Goal: Task Accomplishment & Management: Manage account settings

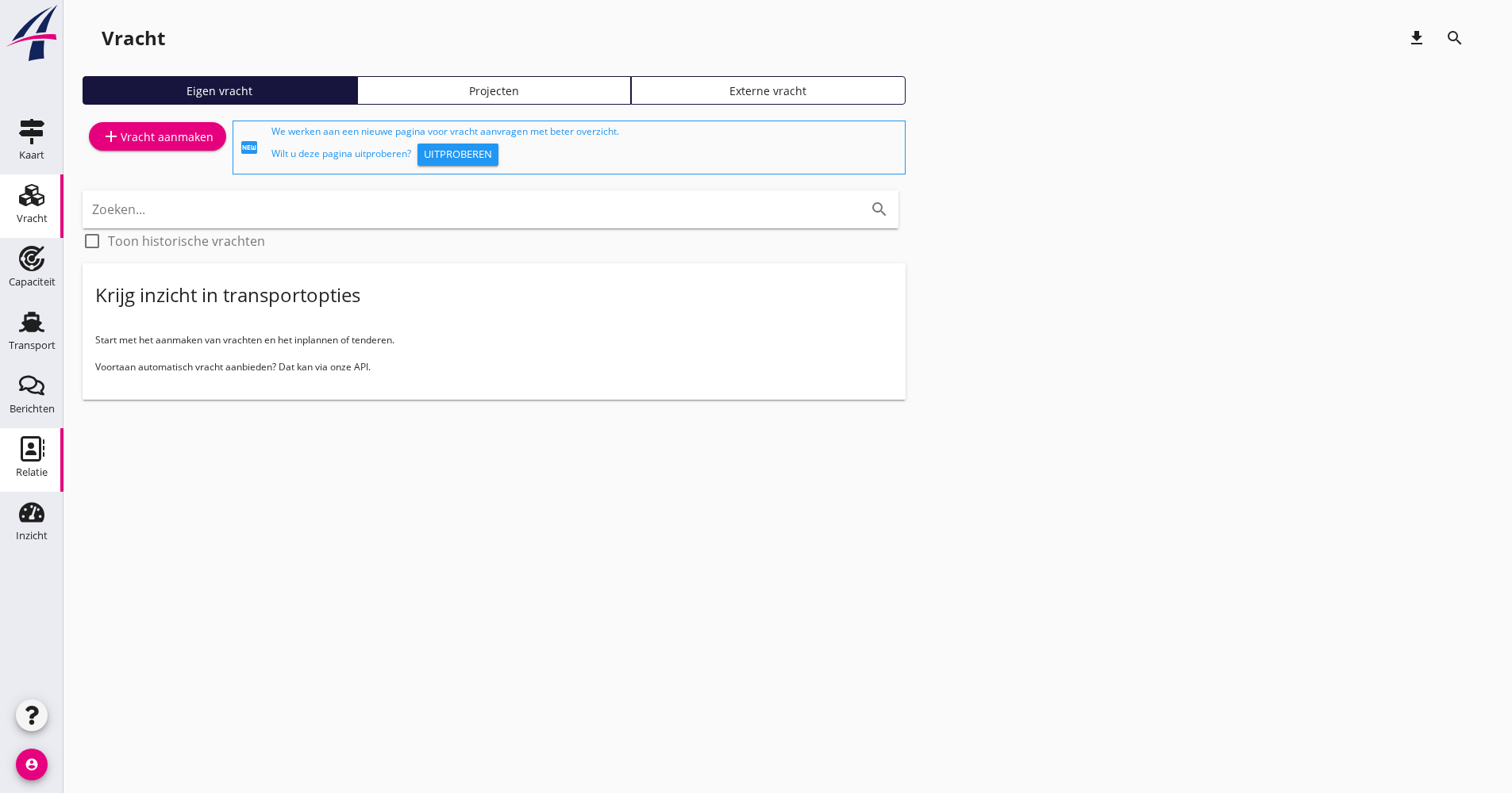
click at [35, 446] on icon "Relatie" at bounding box center [32, 449] width 25 height 25
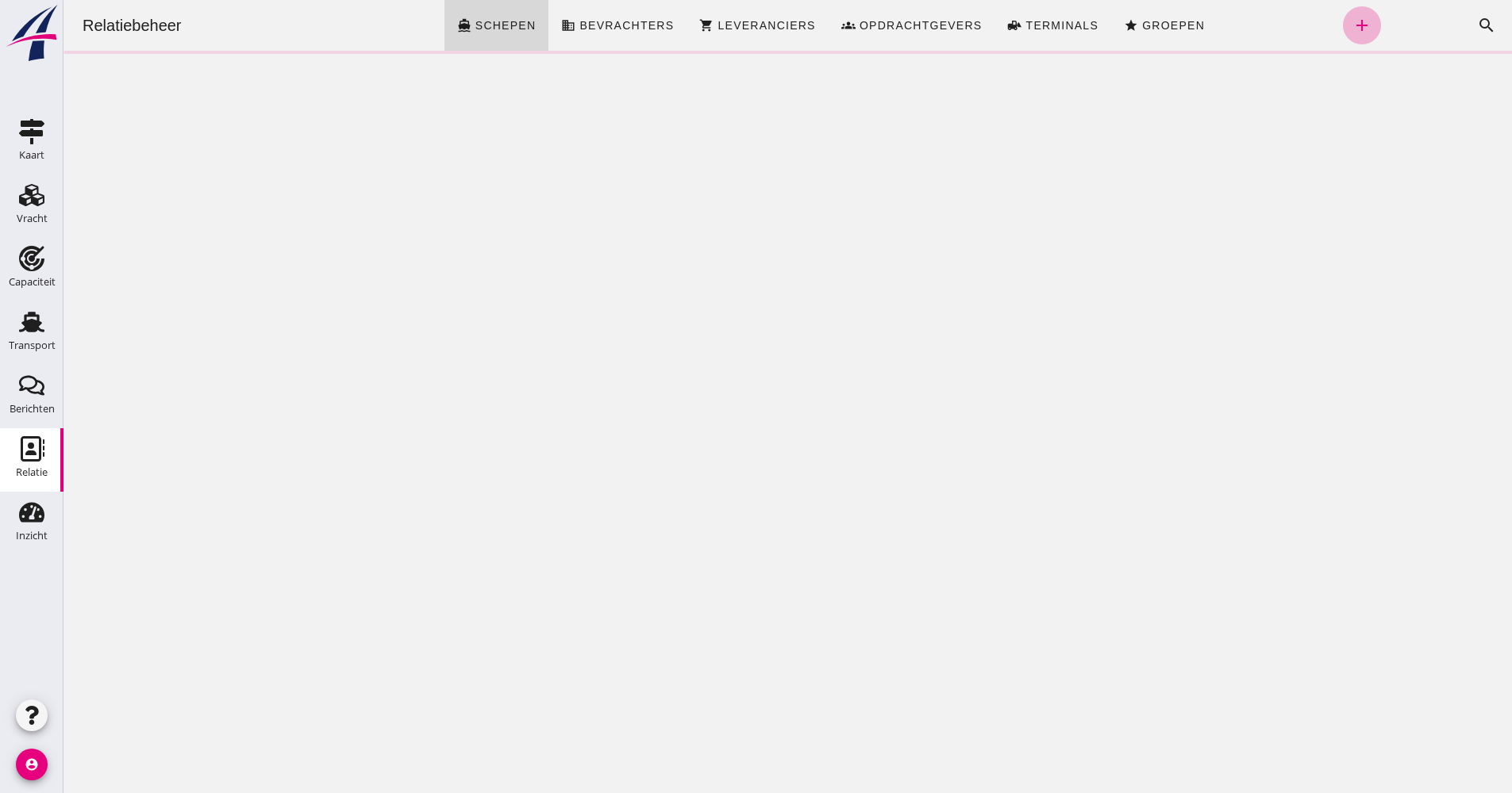
click at [1360, 21] on div "Relatiebeheer directions_boat Schepen business Bevrachters shopping_cart Levera…" at bounding box center [788, 25] width 1436 height 51
click at [1352, 23] on icon "add" at bounding box center [1362, 26] width 19 height 19
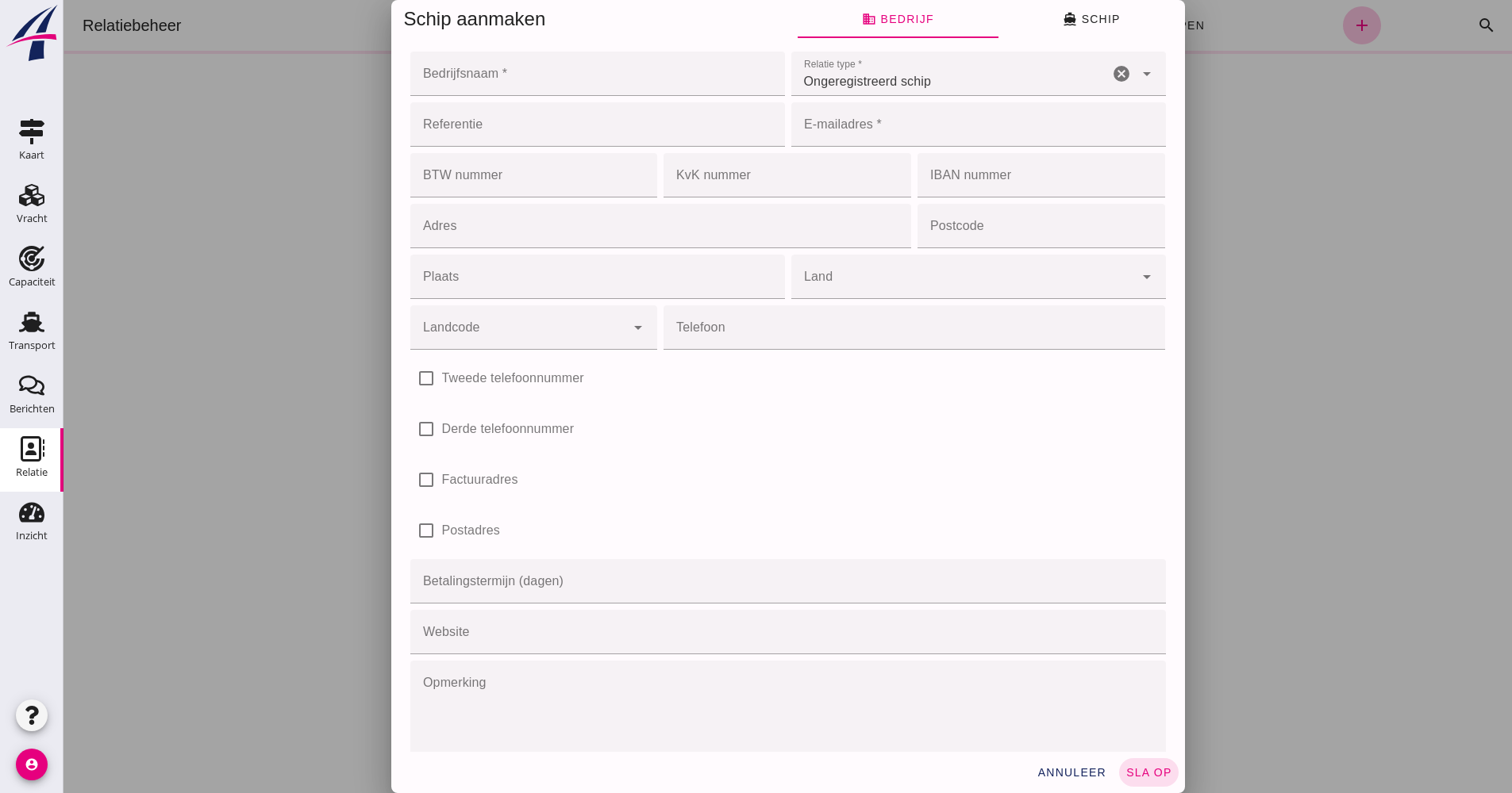
click at [1325, 58] on div at bounding box center [787, 396] width 1448 height 793
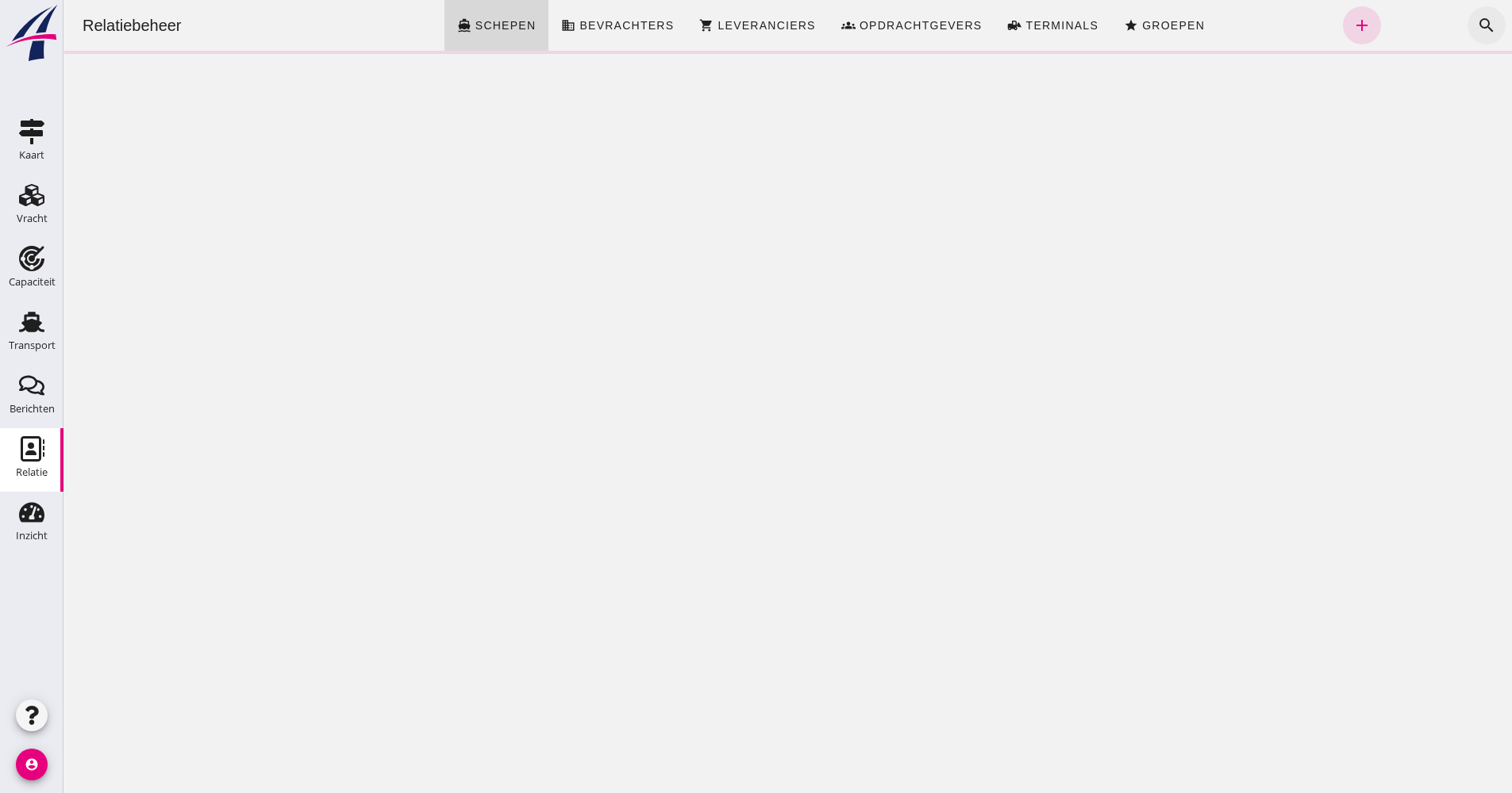
click at [1477, 28] on icon "search" at bounding box center [1487, 26] width 19 height 19
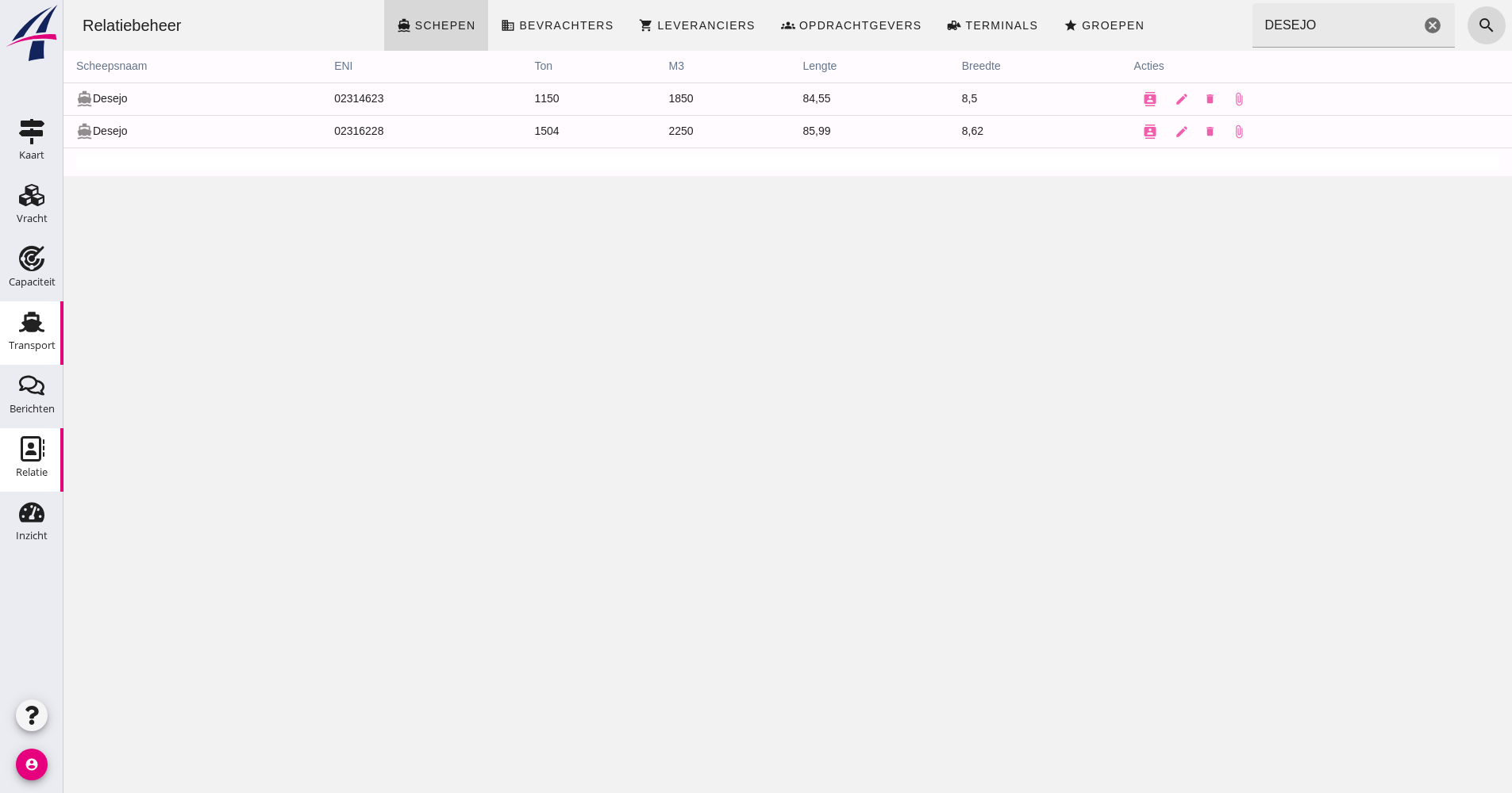
click at [40, 351] on div "Transport" at bounding box center [32, 345] width 47 height 11
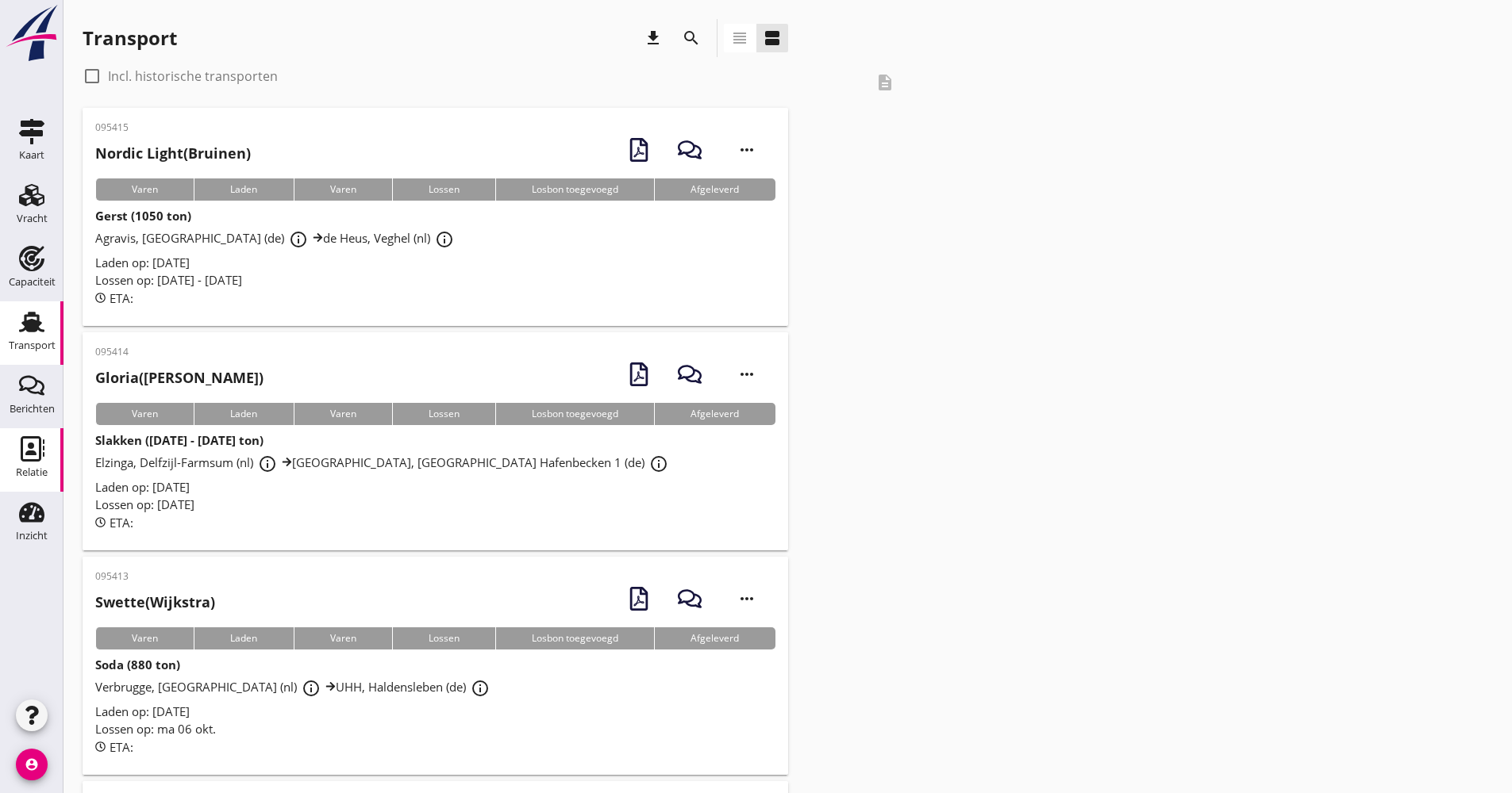
click at [34, 480] on div "Relatie" at bounding box center [32, 472] width 32 height 22
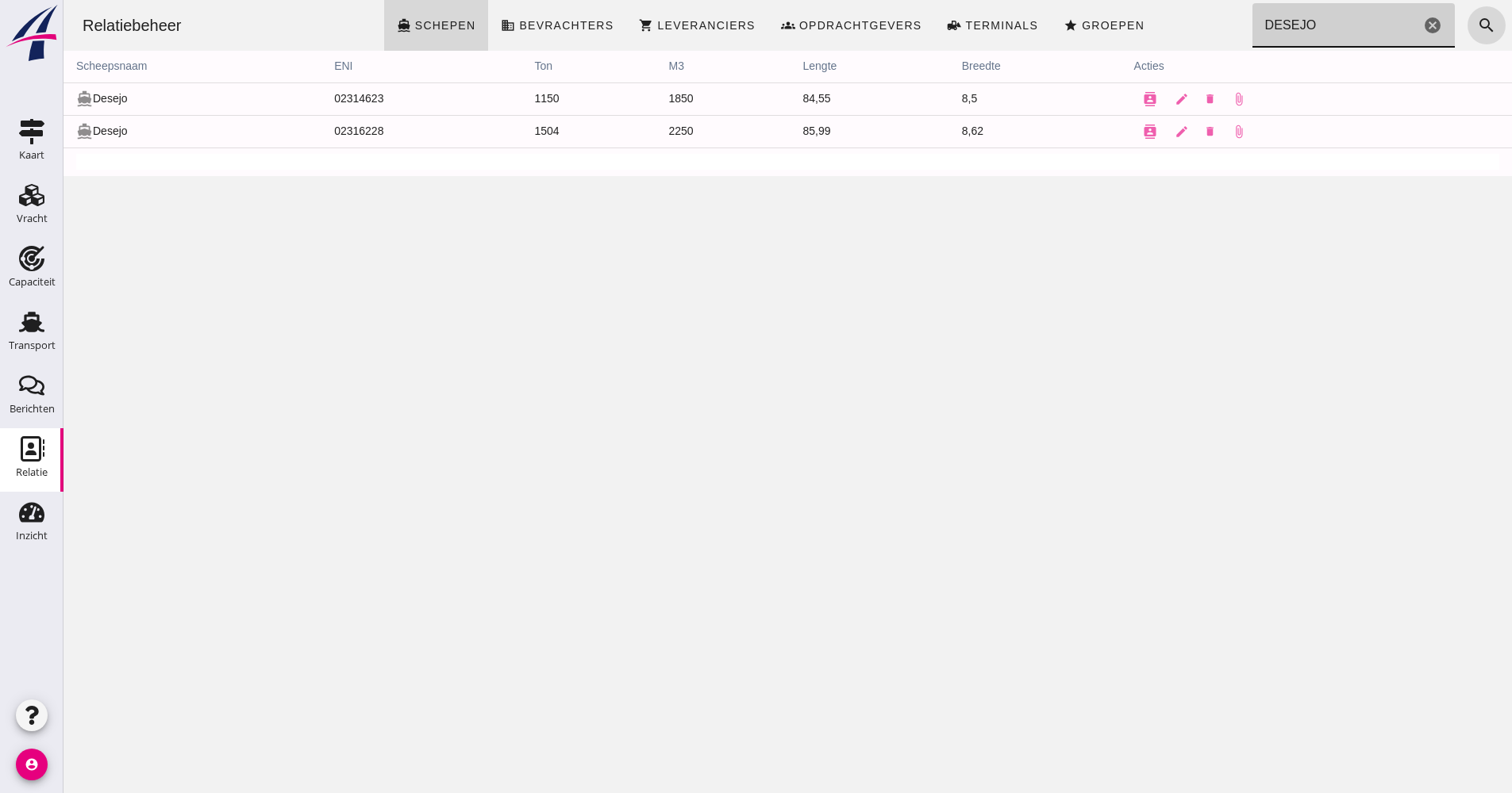
drag, startPoint x: 1318, startPoint y: 26, endPoint x: 1225, endPoint y: 15, distance: 93.6
click at [1226, 15] on div "Relatiebeheer directions_boat Schepen business Bevrachters shopping_cart Levera…" at bounding box center [788, 25] width 1436 height 51
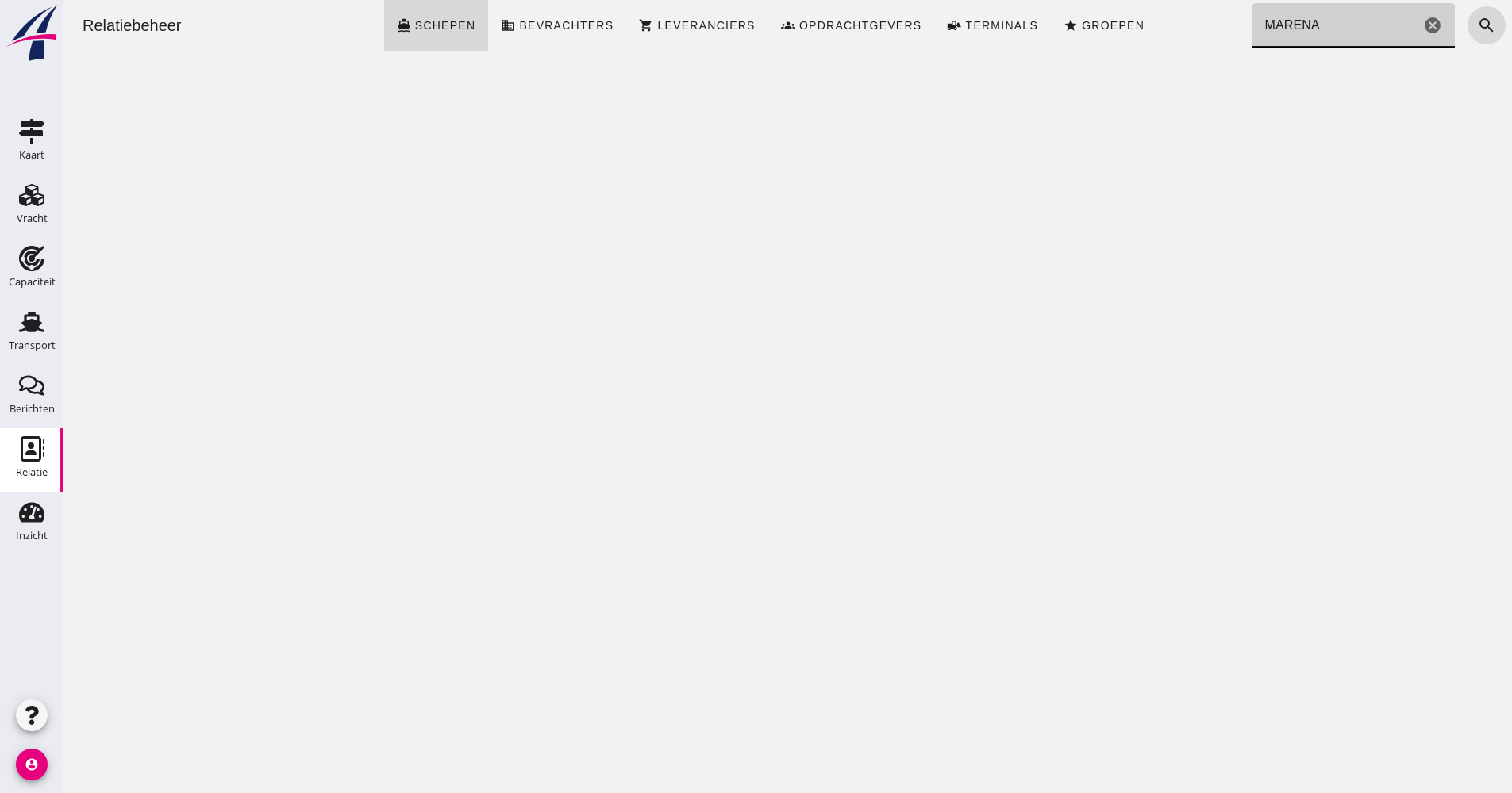
drag, startPoint x: 1301, startPoint y: 29, endPoint x: 1219, endPoint y: 32, distance: 82.1
click at [1219, 32] on div "Relatiebeheer directions_boat Schepen business Bevrachters shopping_cart Levera…" at bounding box center [788, 25] width 1436 height 51
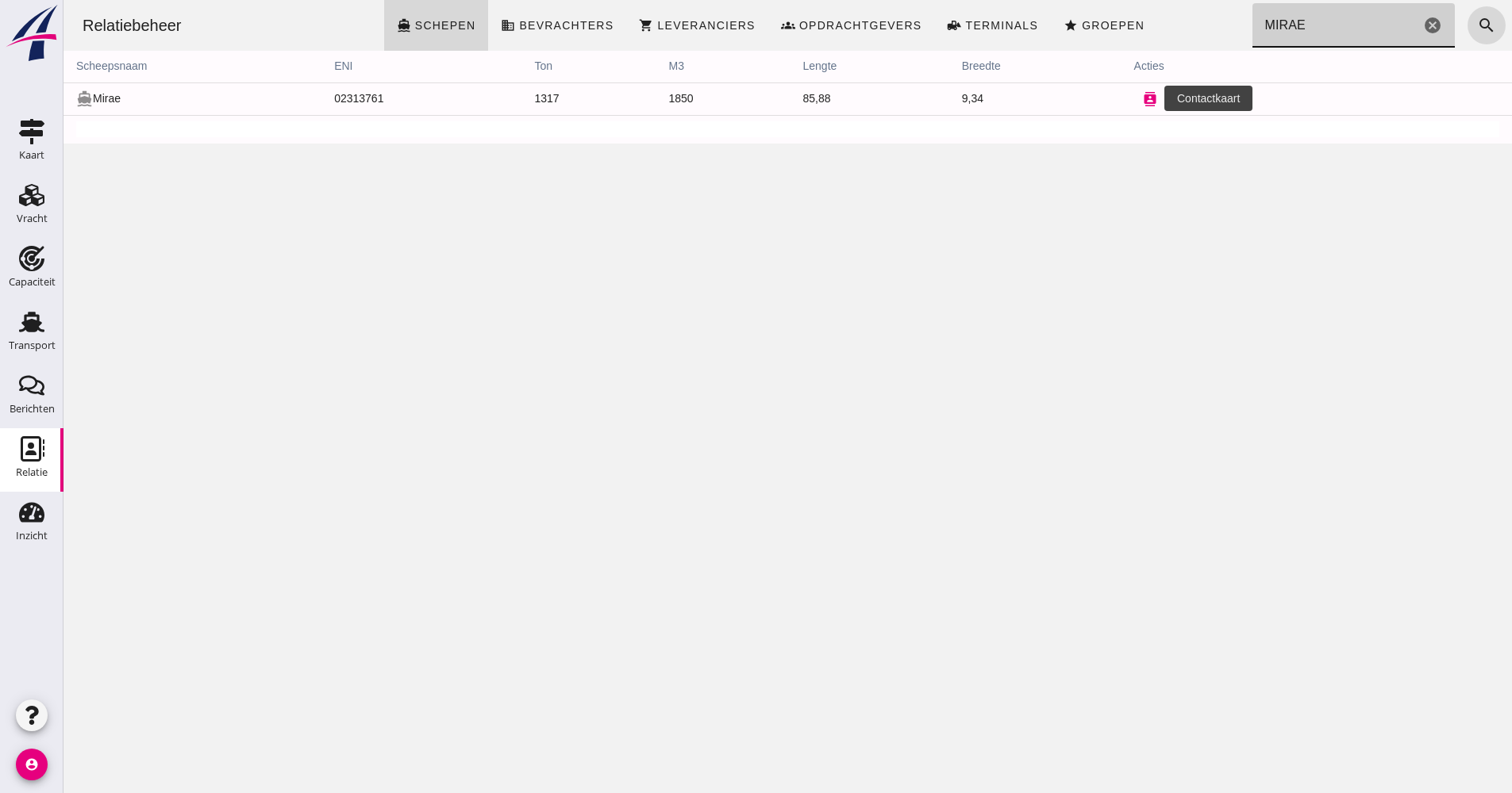
type input "MIRAE"
click at [1143, 101] on icon "contacts" at bounding box center [1150, 100] width 15 height 15
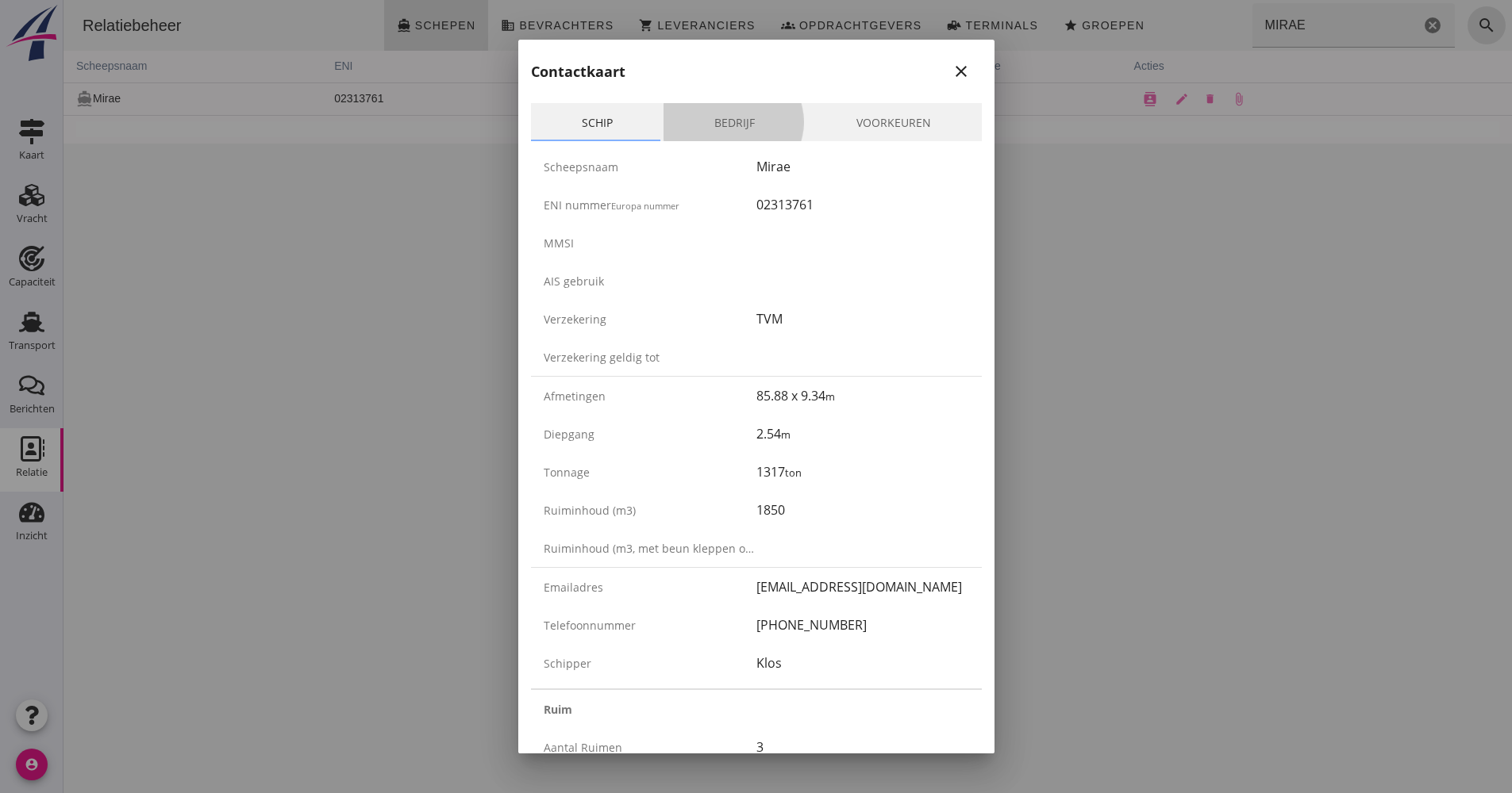
click at [786, 109] on link "Bedrijf" at bounding box center [734, 122] width 142 height 38
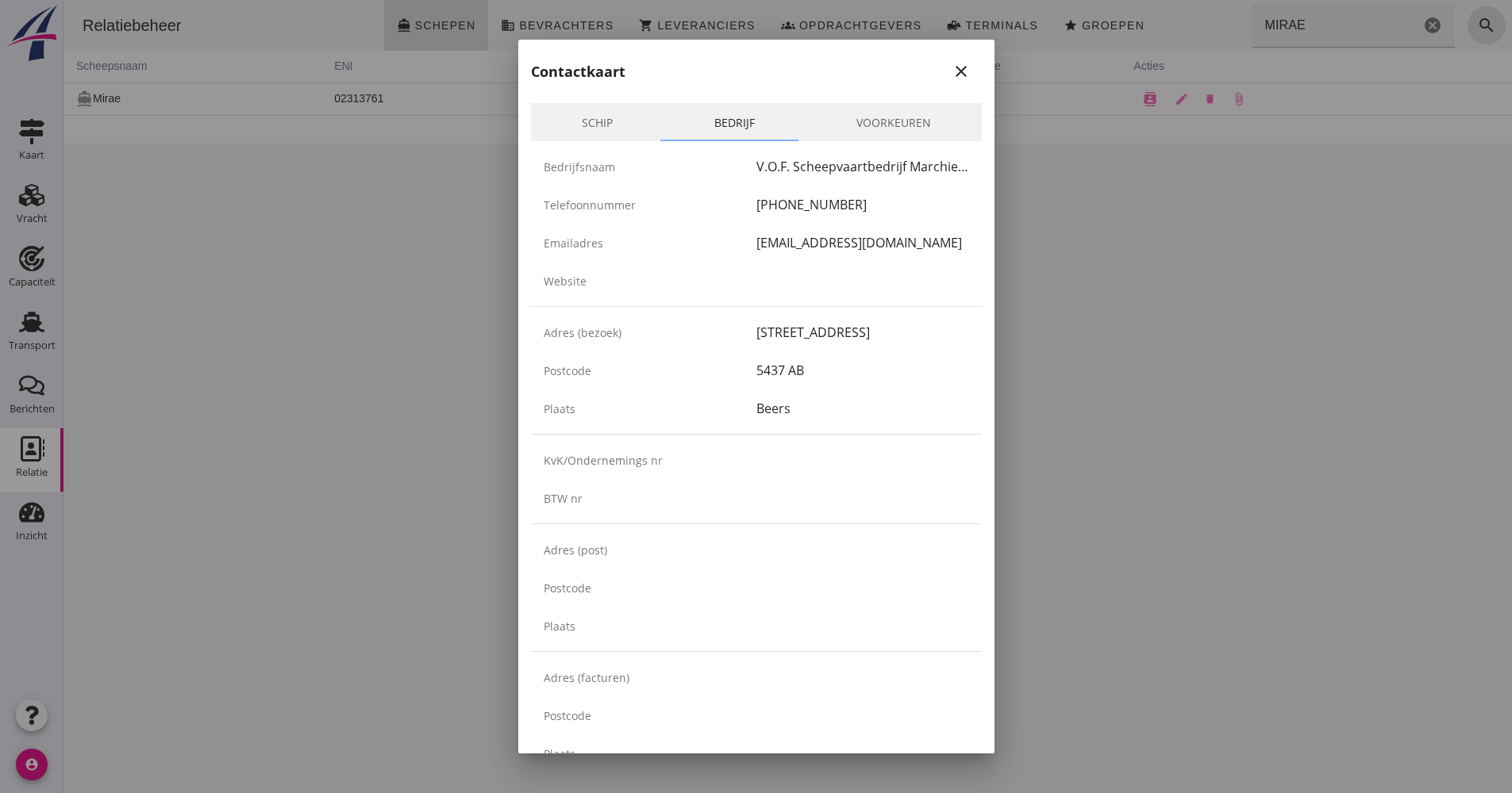
click at [958, 82] on div "Contactkaart close" at bounding box center [757, 65] width 476 height 51
drag, startPoint x: 955, startPoint y: 68, endPoint x: 890, endPoint y: 66, distance: 65.0
click at [955, 68] on icon "close" at bounding box center [961, 71] width 19 height 19
